Goal: Task Accomplishment & Management: Manage account settings

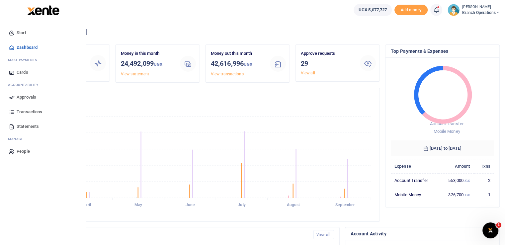
click at [13, 97] on icon at bounding box center [12, 97] width 6 height 6
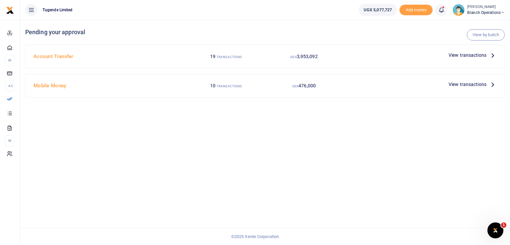
click at [457, 85] on span "View transactions" at bounding box center [467, 84] width 38 height 7
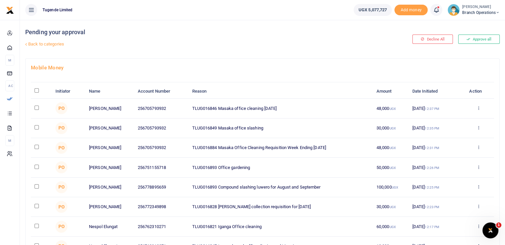
click at [35, 108] on input "checkbox" at bounding box center [37, 107] width 4 height 4
checkbox input "true"
click at [37, 127] on input "checkbox" at bounding box center [37, 127] width 4 height 4
checkbox input "true"
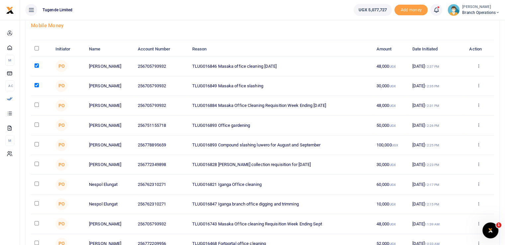
scroll to position [43, 0]
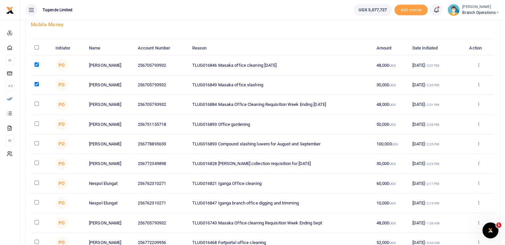
click at [36, 104] on input "checkbox" at bounding box center [37, 104] width 4 height 4
checkbox input "true"
click at [37, 161] on input "checkbox" at bounding box center [37, 163] width 4 height 4
checkbox input "true"
click at [35, 181] on input "checkbox" at bounding box center [37, 182] width 4 height 4
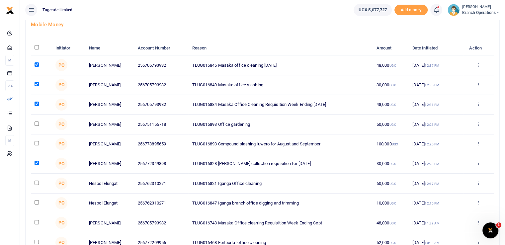
checkbox input "true"
click at [36, 199] on td at bounding box center [41, 203] width 21 height 20
click at [35, 200] on input "checkbox" at bounding box center [37, 202] width 4 height 4
checkbox input "true"
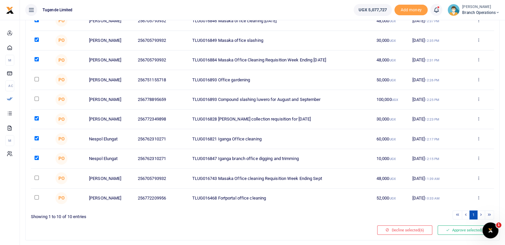
scroll to position [85, 0]
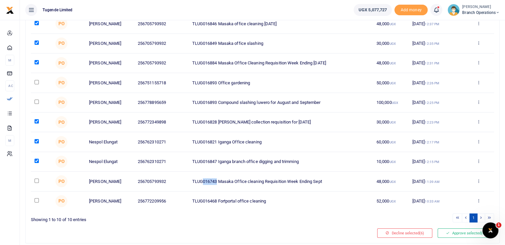
drag, startPoint x: 217, startPoint y: 180, endPoint x: 203, endPoint y: 180, distance: 13.3
click at [203, 180] on td "TLUG016743 Masaka Office cleaning Requisition Week Ending Sept" at bounding box center [280, 182] width 184 height 20
copy td "016743"
click at [38, 179] on input "checkbox" at bounding box center [37, 180] width 4 height 4
checkbox input "true"
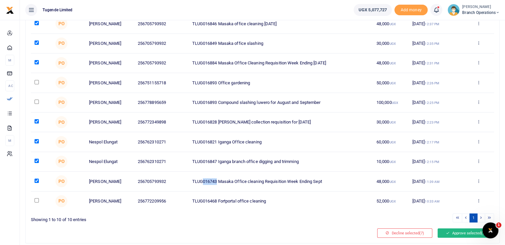
click at [464, 232] on button "Approve selected (7)" at bounding box center [465, 232] width 56 height 9
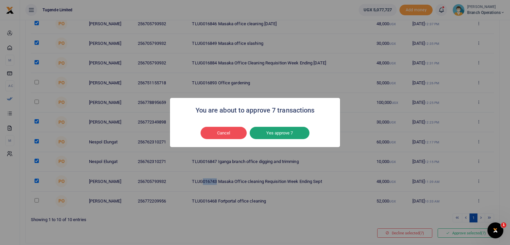
click at [272, 130] on button "Yes approve 7" at bounding box center [279, 133] width 60 height 13
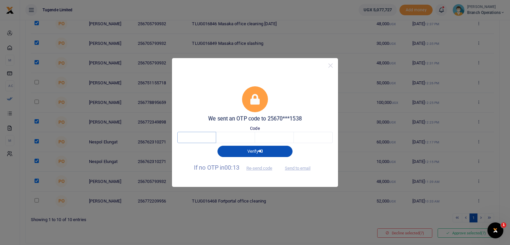
click at [197, 138] on input "text" at bounding box center [196, 137] width 39 height 11
type input "6"
type input "9"
type input "0"
type input "9"
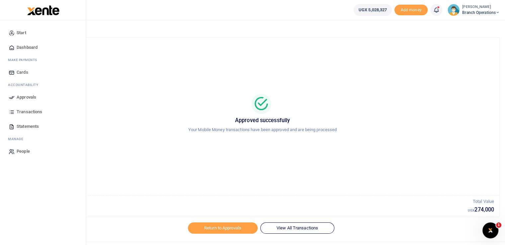
click at [11, 97] on icon at bounding box center [12, 97] width 6 height 6
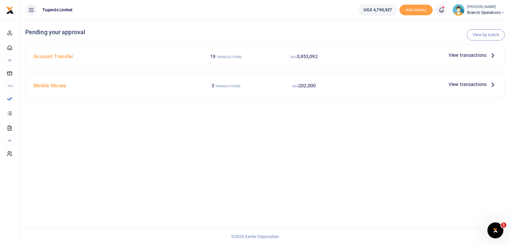
click at [464, 83] on span "View transactions" at bounding box center [467, 84] width 38 height 7
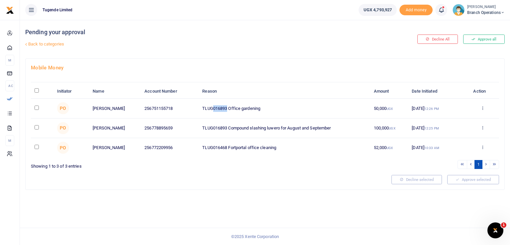
drag, startPoint x: 227, startPoint y: 108, endPoint x: 212, endPoint y: 108, distance: 14.6
click at [212, 108] on td "TLUG016893 Office gardening" at bounding box center [283, 109] width 171 height 20
copy td "016893"
drag, startPoint x: 228, startPoint y: 148, endPoint x: 200, endPoint y: 147, distance: 27.6
click at [200, 147] on td "TLUG016468 Fortportal office cleaning" at bounding box center [283, 147] width 171 height 19
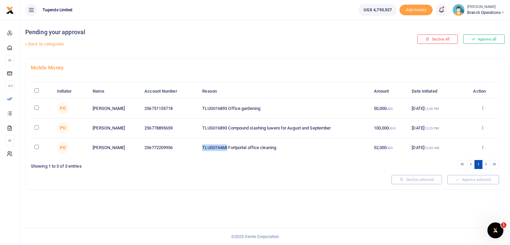
copy td "TLUG016468"
click at [41, 45] on link "Back to categories" at bounding box center [183, 43] width 319 height 11
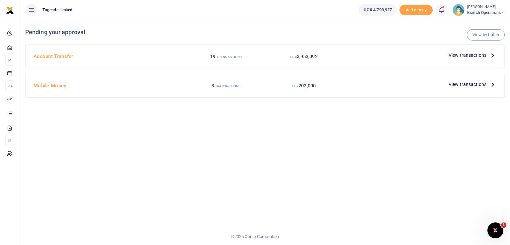
click at [452, 55] on span "View transactions" at bounding box center [467, 54] width 38 height 7
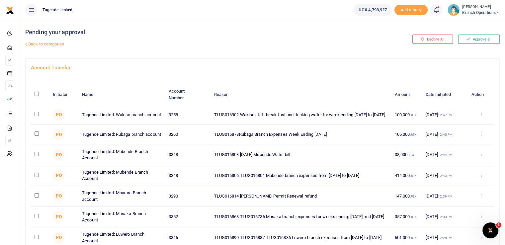
click at [36, 113] on input "checkbox" at bounding box center [37, 114] width 4 height 4
checkbox input "true"
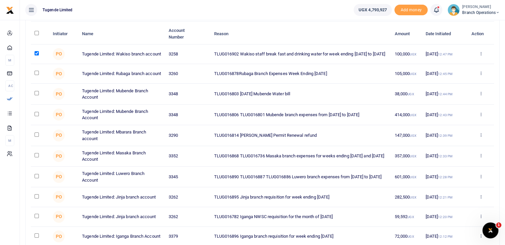
scroll to position [63, 0]
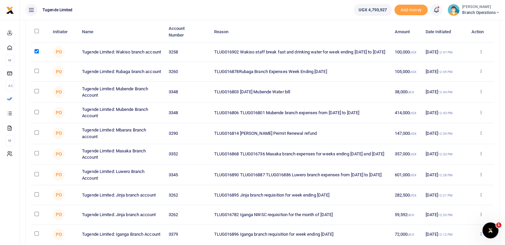
click at [37, 153] on input "checkbox" at bounding box center [37, 153] width 4 height 4
checkbox input "true"
click at [38, 195] on input "checkbox" at bounding box center [37, 194] width 4 height 4
checkbox input "true"
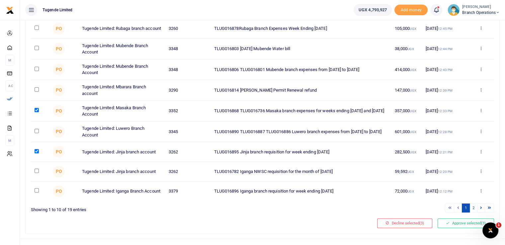
scroll to position [110, 0]
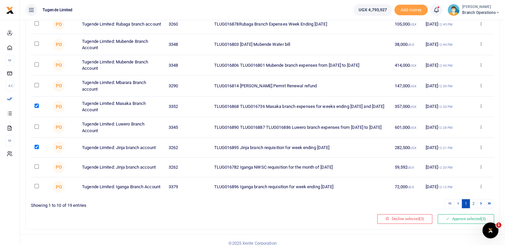
click at [36, 169] on input "checkbox" at bounding box center [37, 166] width 4 height 4
checkbox input "true"
click at [36, 188] on input "checkbox" at bounding box center [37, 186] width 4 height 4
checkbox input "true"
click at [474, 207] on link "2" at bounding box center [473, 203] width 8 height 9
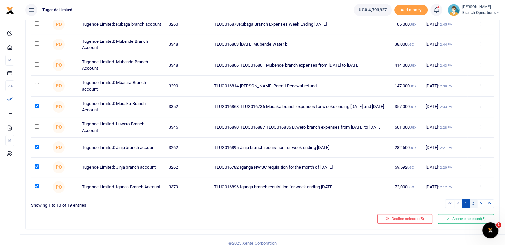
scroll to position [100, 0]
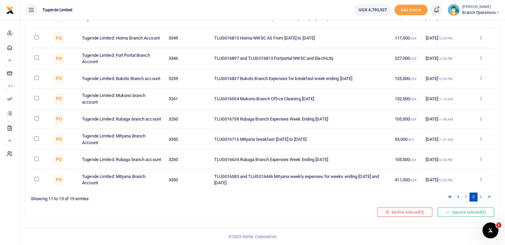
click at [35, 76] on input "checkbox" at bounding box center [37, 78] width 4 height 4
checkbox input "true"
click at [35, 35] on input "checkbox" at bounding box center [37, 37] width 4 height 4
checkbox input "true"
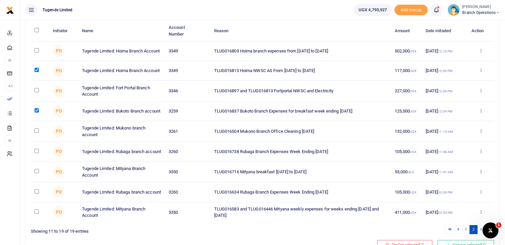
scroll to position [61, 0]
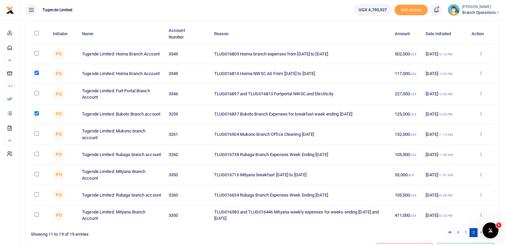
click at [33, 53] on td at bounding box center [40, 54] width 18 height 20
click at [38, 53] on input "checkbox" at bounding box center [37, 53] width 4 height 4
checkbox input "true"
drag, startPoint x: 239, startPoint y: 74, endPoint x: 224, endPoint y: 74, distance: 14.6
click at [224, 74] on td "TLUG016810 Hoima NWSC AS From 07th to 8th sept 2025" at bounding box center [300, 74] width 180 height 20
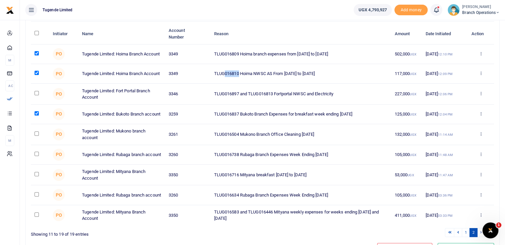
copy td "016810"
click at [35, 95] on input "checkbox" at bounding box center [37, 93] width 4 height 4
checkbox input "true"
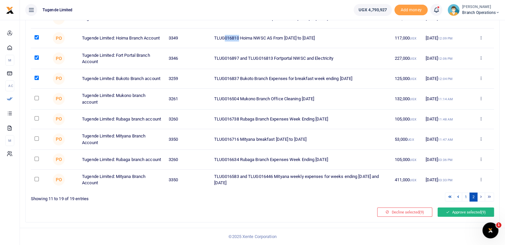
click at [463, 215] on button "Approve selected (9)" at bounding box center [465, 211] width 56 height 9
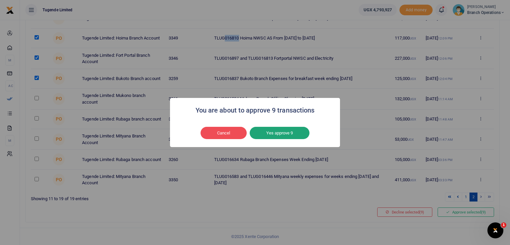
click at [278, 132] on button "Yes approve 9" at bounding box center [279, 133] width 60 height 13
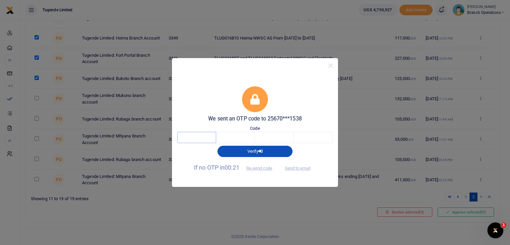
click at [192, 140] on input "text" at bounding box center [196, 137] width 39 height 11
type input "4"
type input "9"
type input "7"
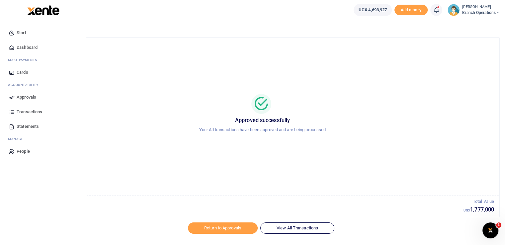
click at [13, 96] on icon at bounding box center [12, 97] width 6 height 6
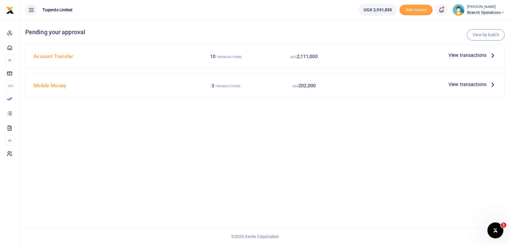
click at [463, 54] on span "View transactions" at bounding box center [467, 54] width 38 height 7
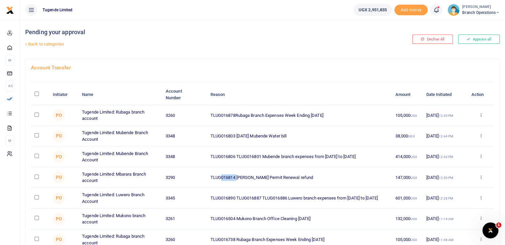
drag, startPoint x: 237, startPoint y: 176, endPoint x: 222, endPoint y: 175, distance: 14.9
click at [222, 175] on td "TLUG016814 [PERSON_NAME] Permit Renewal refund" at bounding box center [298, 177] width 185 height 21
copy td "016814"
click at [476, 12] on span "Branch Operations" at bounding box center [480, 13] width 37 height 6
click at [464, 25] on link "Switch accounts" at bounding box center [474, 24] width 52 height 9
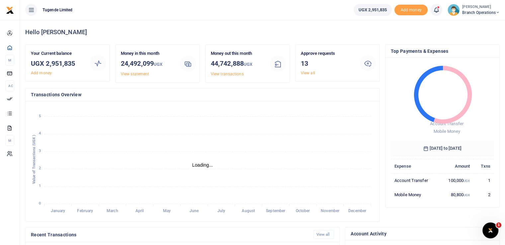
scroll to position [5, 5]
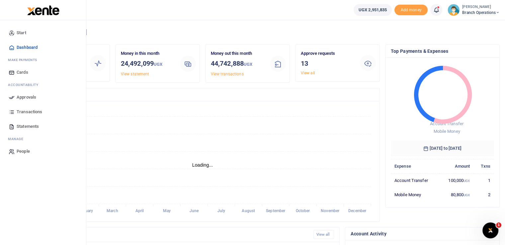
click at [22, 98] on span "Approvals" at bounding box center [27, 97] width 20 height 7
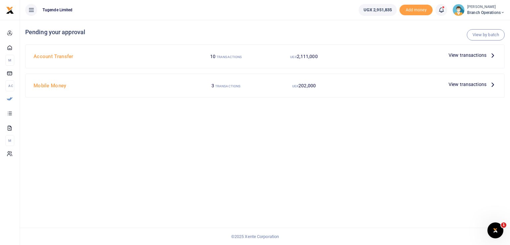
click at [455, 56] on span "View transactions" at bounding box center [467, 54] width 38 height 7
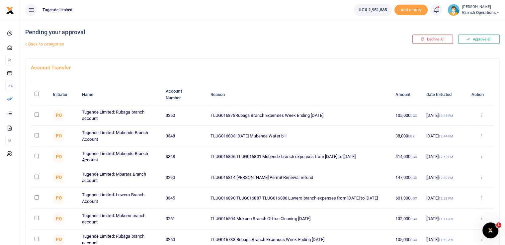
click at [35, 133] on input "checkbox" at bounding box center [37, 135] width 4 height 4
checkbox input "true"
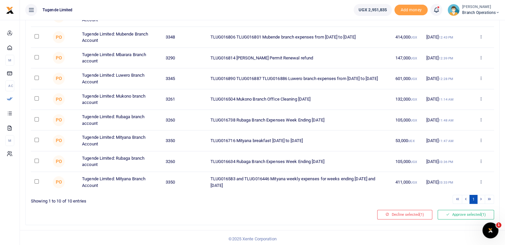
scroll to position [121, 0]
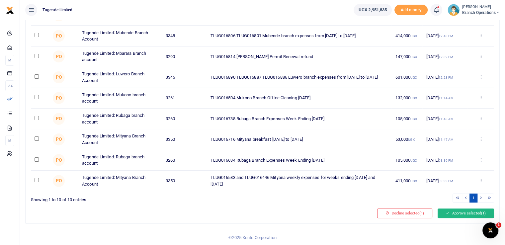
click at [462, 213] on button "Approve selected (1)" at bounding box center [465, 212] width 56 height 9
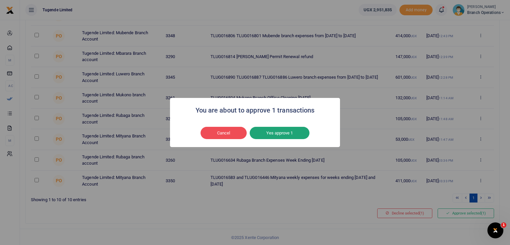
click at [280, 129] on button "Yes approve 1" at bounding box center [279, 133] width 60 height 13
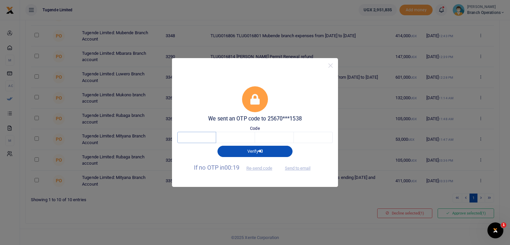
click at [188, 134] on input "text" at bounding box center [196, 137] width 39 height 11
type input "3"
type input "9"
type input "8"
type input "7"
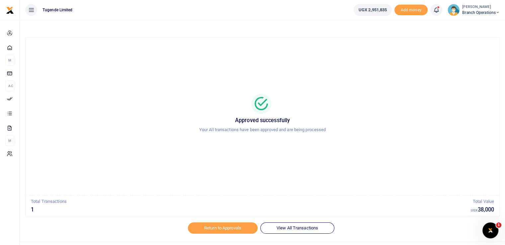
click at [472, 14] on span "Branch Operations" at bounding box center [480, 13] width 37 height 6
click at [462, 27] on link "Switch accounts" at bounding box center [474, 24] width 52 height 9
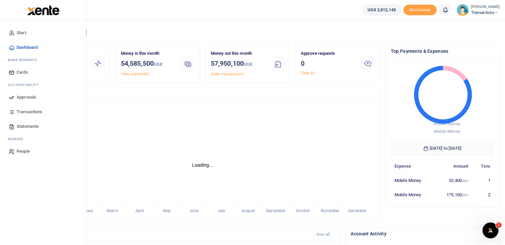
scroll to position [5, 5]
click at [10, 98] on icon at bounding box center [12, 97] width 6 height 6
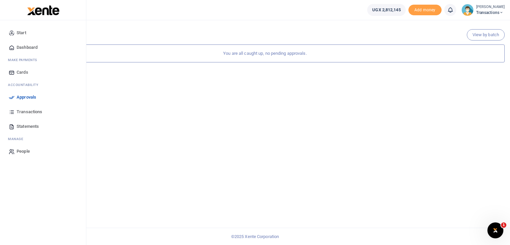
click at [16, 96] on link "Approvals" at bounding box center [42, 97] width 75 height 15
click at [15, 99] on icon at bounding box center [12, 97] width 6 height 6
click at [14, 97] on icon at bounding box center [12, 97] width 6 height 6
click at [15, 98] on link "Approvals" at bounding box center [42, 97] width 75 height 15
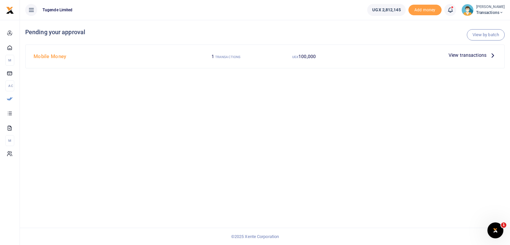
click at [472, 53] on span "View transactions" at bounding box center [467, 54] width 38 height 7
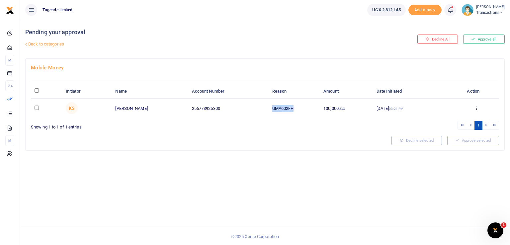
drag, startPoint x: 296, startPoint y: 105, endPoint x: 268, endPoint y: 105, distance: 28.2
click at [268, 105] on td "UMA602FH" at bounding box center [293, 108] width 51 height 19
copy td "UMA602FH"
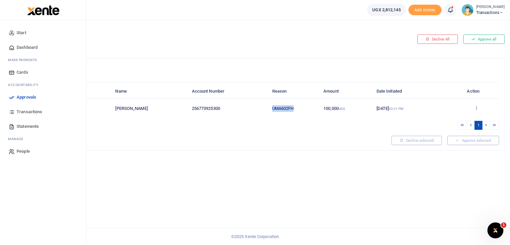
click at [12, 98] on icon at bounding box center [12, 97] width 6 height 6
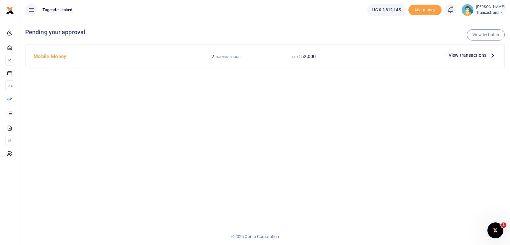
click at [412, 144] on div "View by batch Pending your approval Mobile Money 2 TRANSACTIONS UGX 152,000 Vie…" at bounding box center [265, 132] width 490 height 225
click at [464, 56] on span "View transactions" at bounding box center [467, 54] width 38 height 7
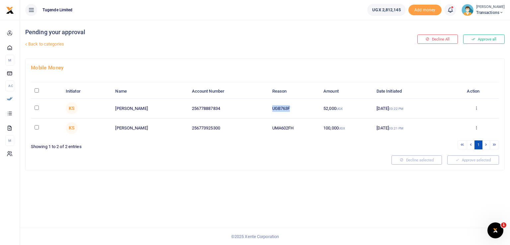
drag, startPoint x: 293, startPoint y: 105, endPoint x: 256, endPoint y: 112, distance: 38.1
click at [256, 112] on tr "KS Hasani Nsubuga 256778887834 UGB763F 52,000 UGX 26 Sep 2025 03:22 PM Approve …" at bounding box center [265, 109] width 468 height 20
copy tr "UGB763F"
click at [245, 173] on div "Pending your approval Back to categories Decline All Approve all Mobile Money I…" at bounding box center [265, 132] width 490 height 225
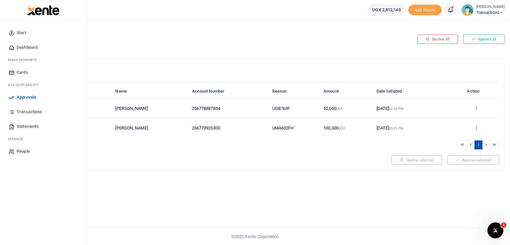
click at [13, 100] on link "Approvals" at bounding box center [42, 97] width 75 height 15
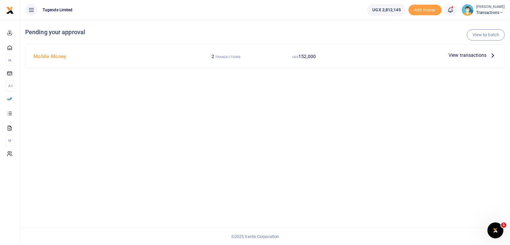
click at [462, 54] on span "View transactions" at bounding box center [467, 54] width 38 height 7
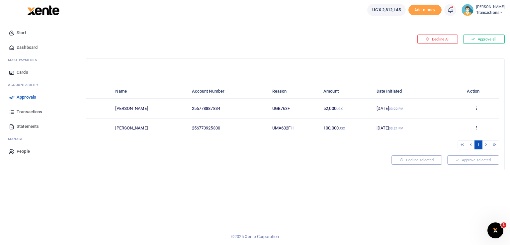
click at [13, 96] on icon at bounding box center [12, 97] width 6 height 6
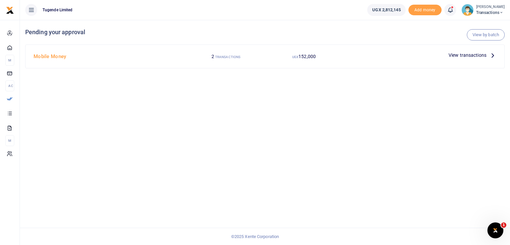
click at [459, 56] on span "View transactions" at bounding box center [467, 54] width 38 height 7
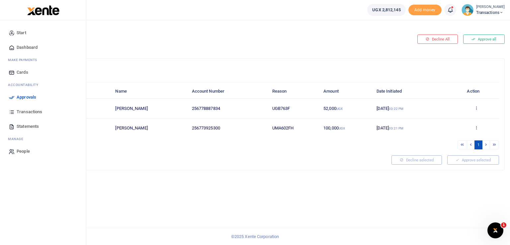
click at [14, 98] on icon at bounding box center [12, 97] width 6 height 6
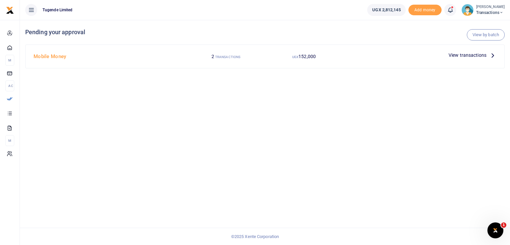
click at [466, 52] on span "View transactions" at bounding box center [467, 54] width 38 height 7
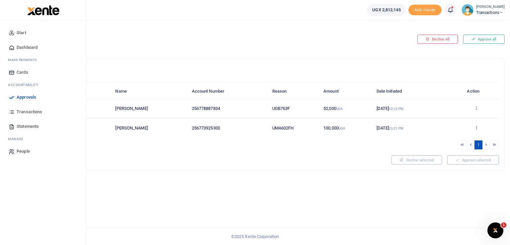
click at [16, 96] on link "Approvals" at bounding box center [42, 97] width 75 height 15
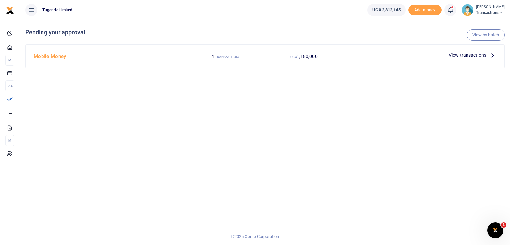
click at [465, 56] on span "View transactions" at bounding box center [467, 54] width 38 height 7
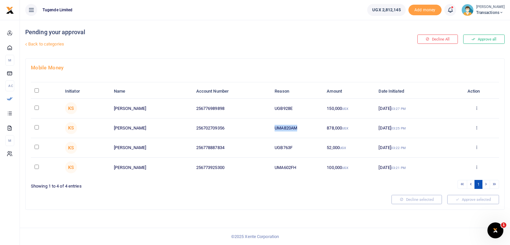
drag, startPoint x: 297, startPoint y: 128, endPoint x: 239, endPoint y: 130, distance: 57.8
click at [239, 130] on tr "KS [PERSON_NAME] 256702709356 UMA820AM 878,000 UGX [DATE] 03:25 PM Approve Decl…" at bounding box center [265, 128] width 468 height 20
copy tr "UMA820AM"
click at [277, 183] on ul "1" at bounding box center [382, 184] width 231 height 9
drag, startPoint x: 299, startPoint y: 109, endPoint x: 241, endPoint y: 104, distance: 57.7
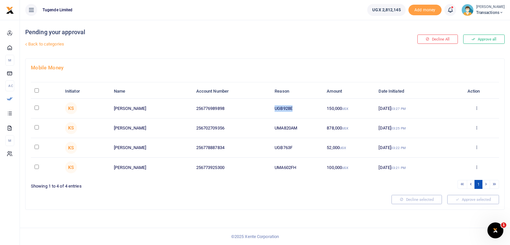
click at [241, 104] on tr "KS [PERSON_NAME] 256776989898 UGB928E 150,000 UGX [DATE] 03:27 PM Approve Decli…" at bounding box center [265, 109] width 468 height 20
copy tr "UGB928E"
click at [290, 41] on link "Back to categories" at bounding box center [183, 43] width 319 height 11
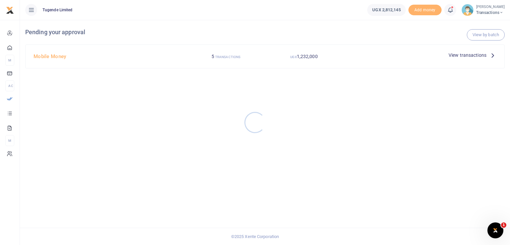
click at [487, 16] on div at bounding box center [255, 122] width 510 height 245
click at [489, 13] on span "Transactions" at bounding box center [490, 13] width 29 height 6
click at [472, 28] on link "Switch accounts" at bounding box center [478, 24] width 52 height 9
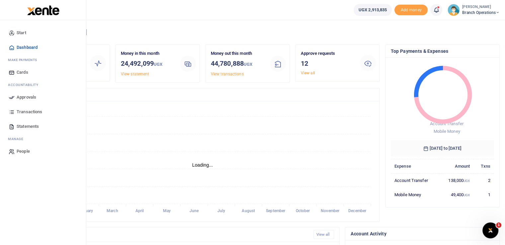
scroll to position [5, 5]
click at [11, 98] on icon at bounding box center [12, 97] width 6 height 6
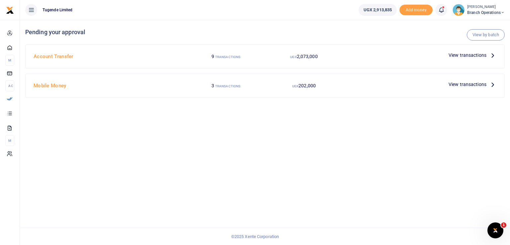
click at [456, 84] on span "View transactions" at bounding box center [467, 84] width 38 height 7
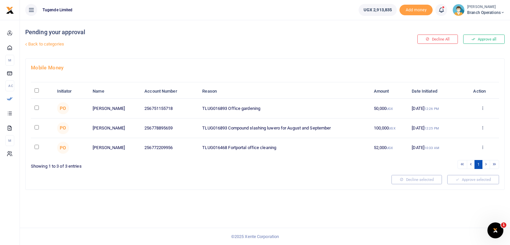
click at [39, 45] on link "Back to categories" at bounding box center [183, 43] width 319 height 11
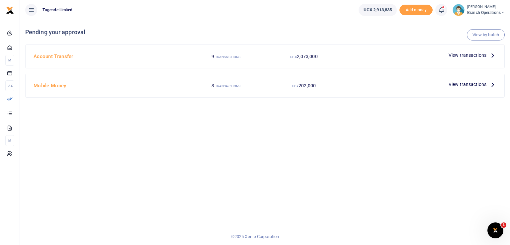
click at [311, 58] on span "2,073,000" at bounding box center [307, 56] width 21 height 5
click at [459, 55] on span "View transactions" at bounding box center [467, 54] width 38 height 7
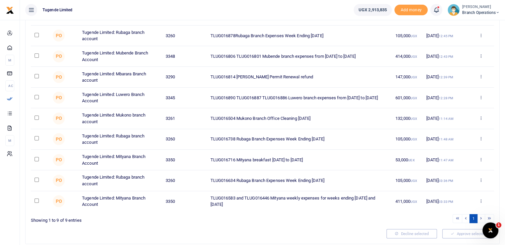
scroll to position [81, 0]
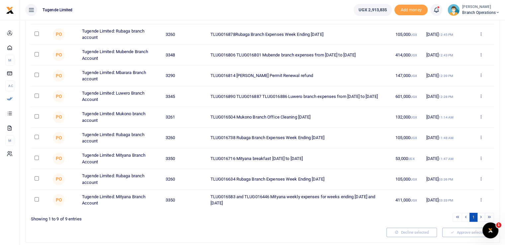
click at [37, 156] on input "checkbox" at bounding box center [37, 158] width 4 height 4
checkbox input "true"
click at [36, 198] on input "checkbox" at bounding box center [37, 199] width 4 height 4
checkbox input "true"
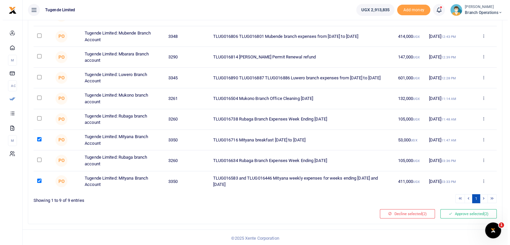
scroll to position [100, 0]
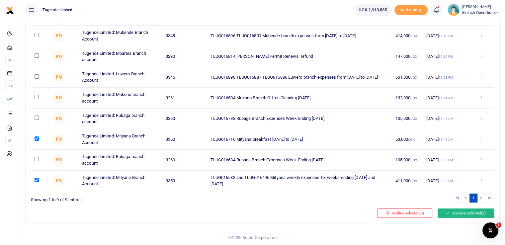
click at [457, 210] on button "Approve selected (2)" at bounding box center [465, 212] width 56 height 9
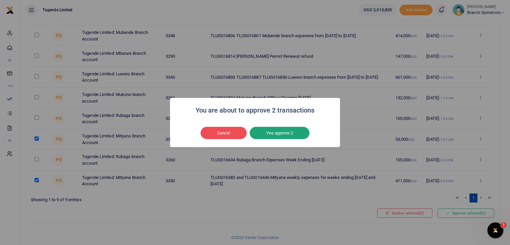
click at [282, 133] on button "Yes approve 2" at bounding box center [279, 133] width 60 height 13
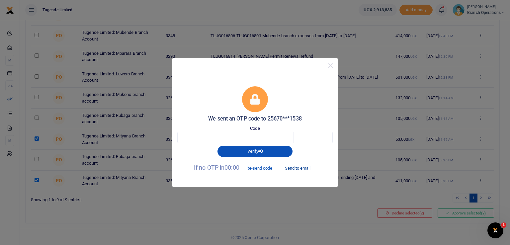
click at [302, 165] on button "Send to email" at bounding box center [297, 167] width 37 height 11
click at [187, 138] on input "text" at bounding box center [196, 137] width 39 height 11
paste input "8"
type input "8"
type input "9"
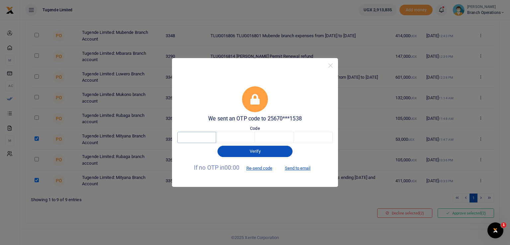
type input "5"
type input "2"
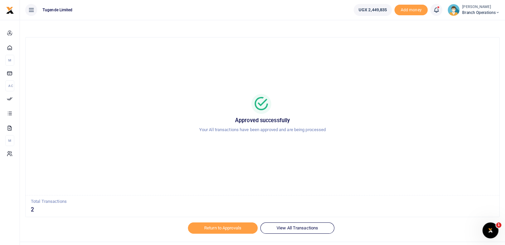
click at [466, 12] on span "Branch Operations" at bounding box center [480, 13] width 37 height 6
click at [466, 26] on link "Switch accounts" at bounding box center [474, 24] width 52 height 9
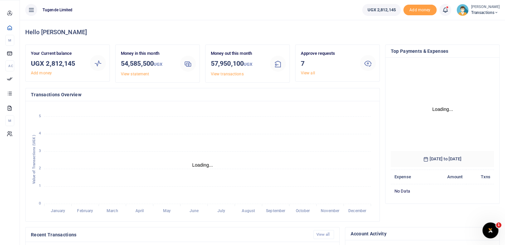
click at [8, 86] on link "Approvals" at bounding box center [9, 78] width 9 height 15
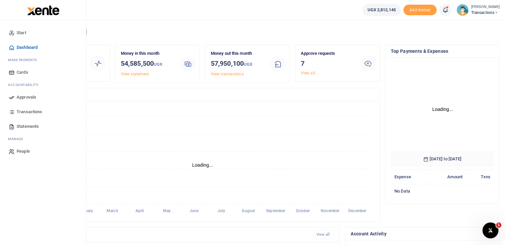
click at [20, 96] on span "Approvals" at bounding box center [27, 97] width 20 height 7
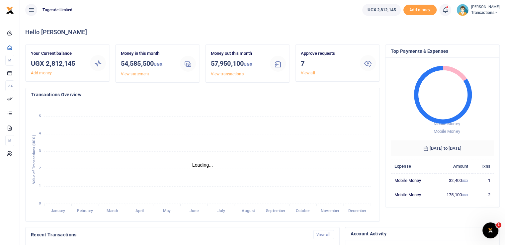
scroll to position [5, 5]
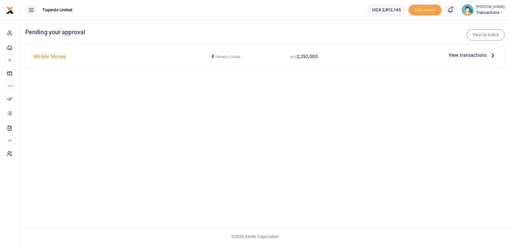
click at [453, 55] on span "View transactions" at bounding box center [467, 54] width 38 height 7
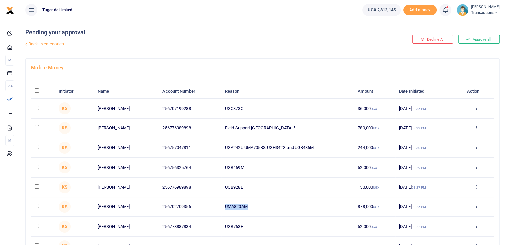
drag, startPoint x: 253, startPoint y: 206, endPoint x: 217, endPoint y: 202, distance: 36.0
click at [217, 202] on tr "KS [PERSON_NAME] 256702709356 UMA820AM 878,000 UGX [DATE] 03:25 PM Approve Decl…" at bounding box center [262, 207] width 463 height 20
copy tr "UMA820AM"
drag, startPoint x: 249, startPoint y: 167, endPoint x: 208, endPoint y: 167, distance: 41.1
click at [208, 167] on tr "KS [PERSON_NAME] 256756325764 UGB469M 52,000 UGX [DATE] 03:29 PM Approve Declin…" at bounding box center [262, 168] width 463 height 20
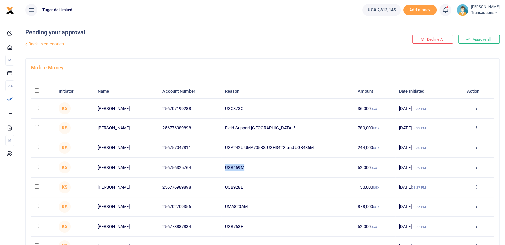
copy tr "UGB469M"
drag, startPoint x: 318, startPoint y: 144, endPoint x: 216, endPoint y: 140, distance: 102.3
click at [216, 140] on tr "KS Blair Niwamanya 256757047811 UGA242U UMA705BS UGH342G and UGB436M 244,000 UG…" at bounding box center [262, 148] width 463 height 20
copy tr "UGA242U UMA705BS UGH342G and UGB436M"
drag, startPoint x: 288, startPoint y: 126, endPoint x: 217, endPoint y: 127, distance: 71.3
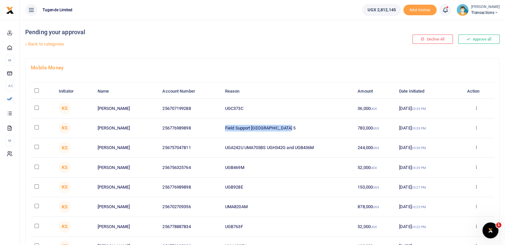
click at [217, 127] on tr "KS Wilson Kamugisha 256776989898 Field Support Eastern Region 5 780,000 UGX 26 …" at bounding box center [262, 128] width 463 height 20
copy tr "Field Support Eastern Region 5"
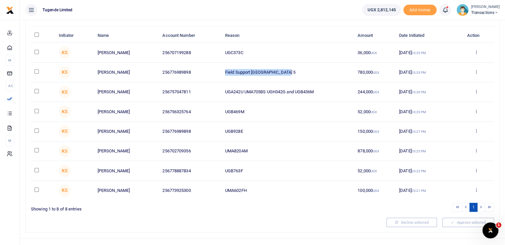
scroll to position [65, 0]
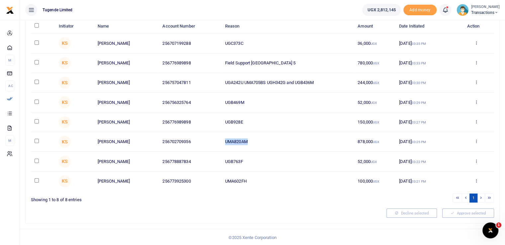
drag, startPoint x: 255, startPoint y: 140, endPoint x: 206, endPoint y: 142, distance: 49.1
click at [206, 142] on tr "KS Justus Tindimwebwa 256702709356 UMA820AM 878,000 UGX 26 Sep 2025 03:25 PM Ap…" at bounding box center [262, 142] width 463 height 20
copy tr "UMA820AM"
drag, startPoint x: 252, startPoint y: 40, endPoint x: 203, endPoint y: 46, distance: 49.4
click at [203, 46] on tr "KS Abubakar Mayungule 256707199288 UGC373C 36,000 UGX 26 Sep 2025 03:35 PM Appr…" at bounding box center [262, 44] width 463 height 20
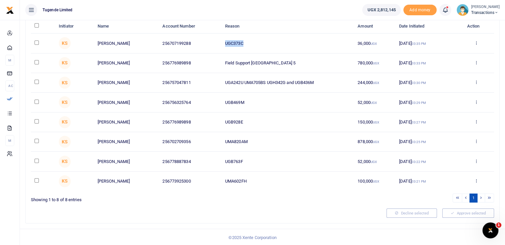
copy tr "UGC373C"
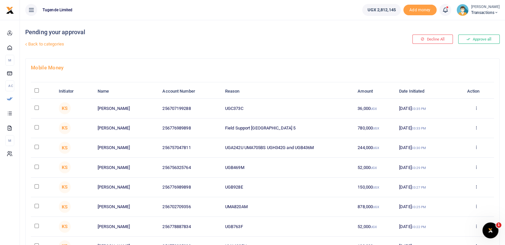
click at [34, 106] on td at bounding box center [43, 109] width 24 height 20
click at [36, 106] on input "checkbox" at bounding box center [37, 107] width 4 height 4
checkbox input "true"
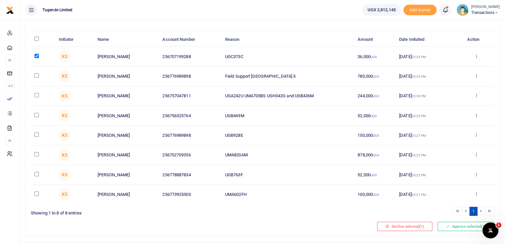
scroll to position [53, 0]
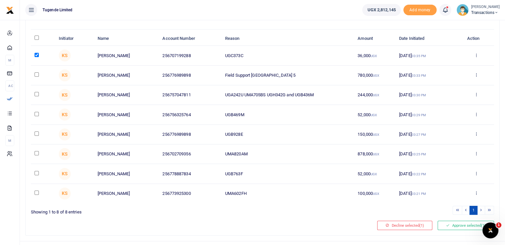
click at [35, 95] on input "checkbox" at bounding box center [37, 94] width 4 height 4
checkbox input "true"
click at [35, 114] on input "checkbox" at bounding box center [37, 114] width 4 height 4
checkbox input "true"
click at [36, 133] on input "checkbox" at bounding box center [37, 133] width 4 height 4
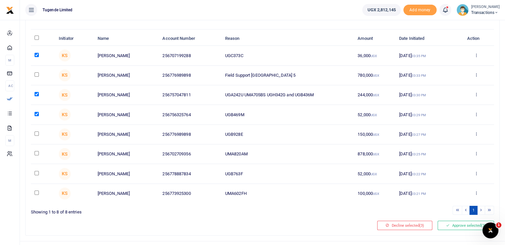
checkbox input "true"
click at [37, 172] on input "checkbox" at bounding box center [37, 173] width 4 height 4
checkbox input "true"
click at [35, 193] on input "checkbox" at bounding box center [37, 192] width 4 height 4
checkbox input "true"
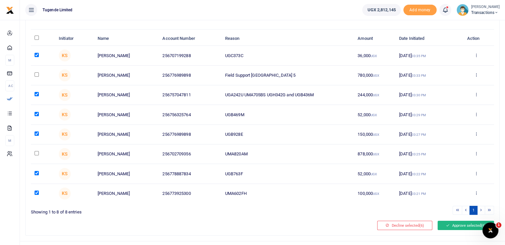
click at [464, 225] on button "Approve selected (6)" at bounding box center [465, 225] width 56 height 9
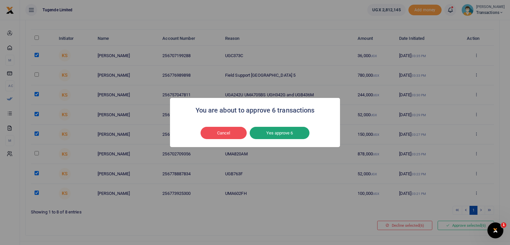
click at [268, 129] on button "Yes approve 6" at bounding box center [279, 133] width 60 height 13
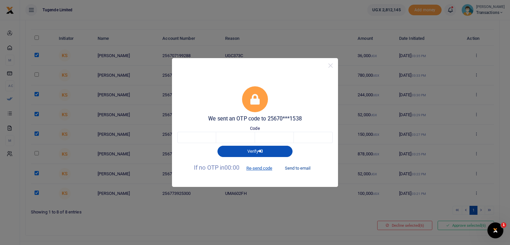
click at [293, 169] on button "Send to email" at bounding box center [297, 167] width 37 height 11
click at [188, 136] on input "text" at bounding box center [196, 137] width 39 height 11
paste input "7"
type input "7"
type input "3"
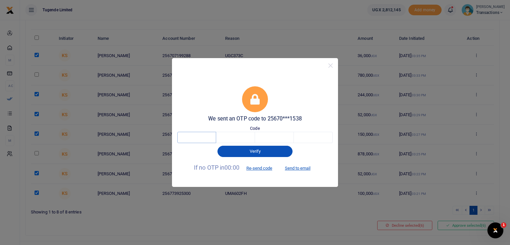
type input "3"
type input "9"
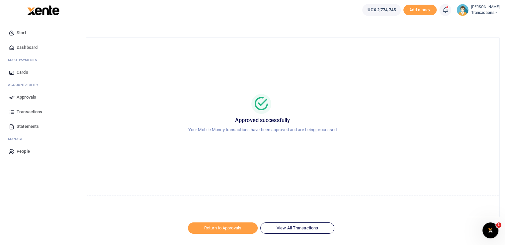
click at [12, 97] on icon at bounding box center [12, 97] width 6 height 6
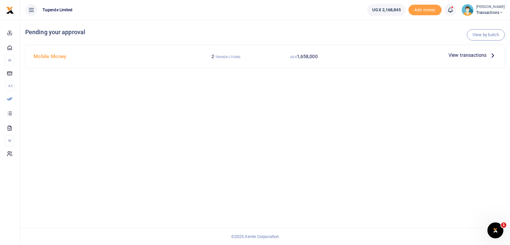
click at [467, 58] on span "View transactions" at bounding box center [467, 54] width 38 height 7
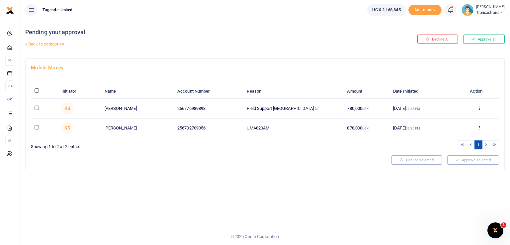
click at [35, 91] on input "\a \a : activate to sort column descending" at bounding box center [37, 90] width 4 height 4
checkbox input "true"
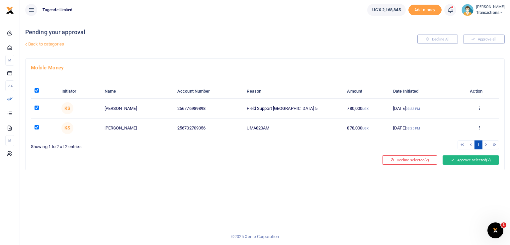
click at [466, 157] on button "Approve selected (2)" at bounding box center [470, 159] width 56 height 9
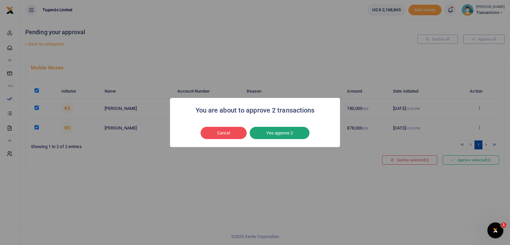
click at [278, 133] on button "Yes approve 2" at bounding box center [279, 133] width 60 height 13
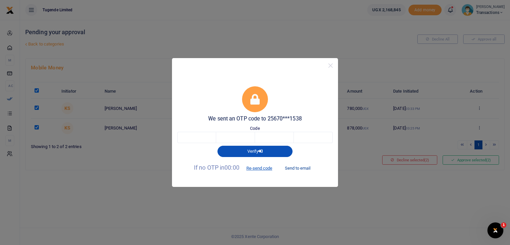
click at [298, 167] on button "Send to email" at bounding box center [297, 167] width 37 height 11
click at [186, 137] on input "text" at bounding box center [196, 137] width 39 height 11
paste input "6"
type input "6"
type input "5"
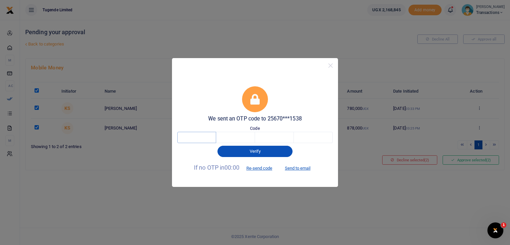
type input "5"
type input "4"
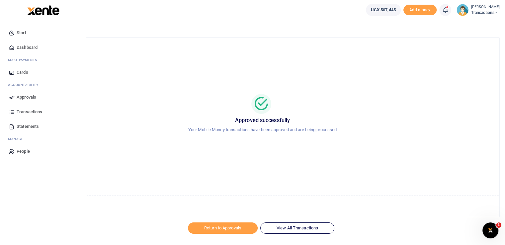
click at [10, 97] on icon at bounding box center [12, 97] width 6 height 6
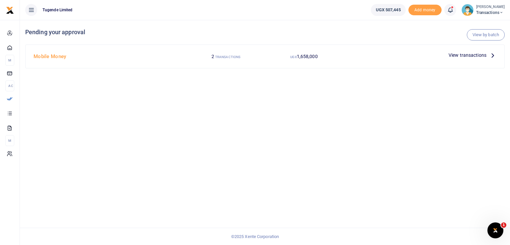
click at [472, 56] on span "View transactions" at bounding box center [467, 54] width 38 height 7
